Goal: Information Seeking & Learning: Learn about a topic

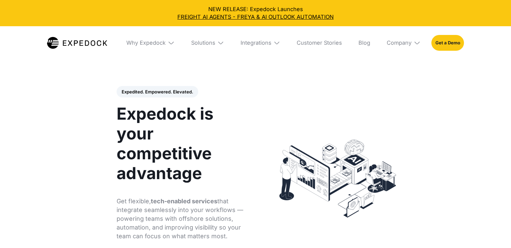
select select
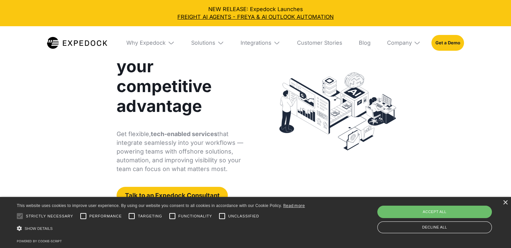
scroll to position [67, 0]
click at [505, 204] on div "×" at bounding box center [505, 202] width 5 height 5
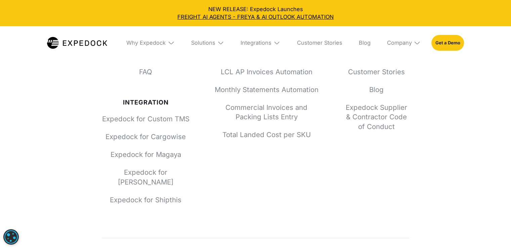
scroll to position [2644, 0]
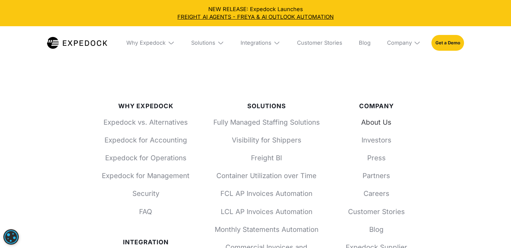
click at [375, 127] on link "About Us" at bounding box center [376, 123] width 66 height 10
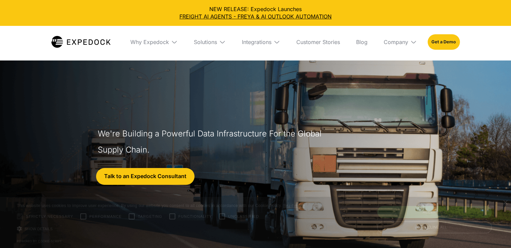
select select
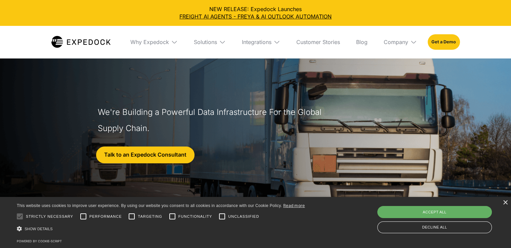
scroll to position [34, 0]
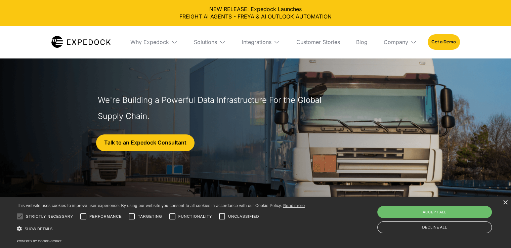
click at [442, 220] on div "Save & Close Accept all Decline all" at bounding box center [434, 219] width 119 height 31
click at [442, 225] on div "Decline all" at bounding box center [434, 227] width 115 height 12
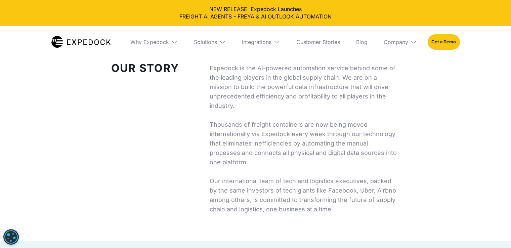
scroll to position [235, 0]
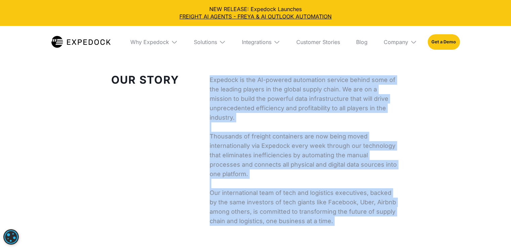
drag, startPoint x: 210, startPoint y: 78, endPoint x: 354, endPoint y: 227, distance: 206.5
copy div "Expedock is the AI-powered automation service behind some of the leading player…"
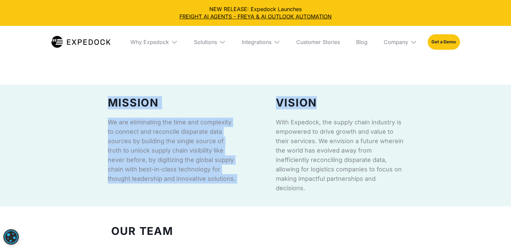
scroll to position [370, 0]
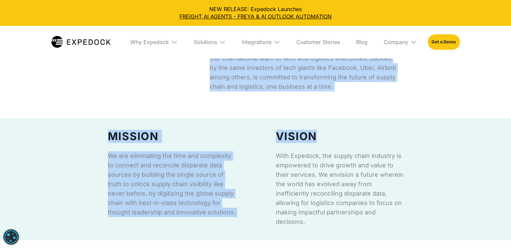
click at [265, 164] on div "vision With Expedock, the supply chain industry is empowered to drive growth an…" at bounding box center [330, 179] width 148 height 95
